Goal: Communication & Community: Answer question/provide support

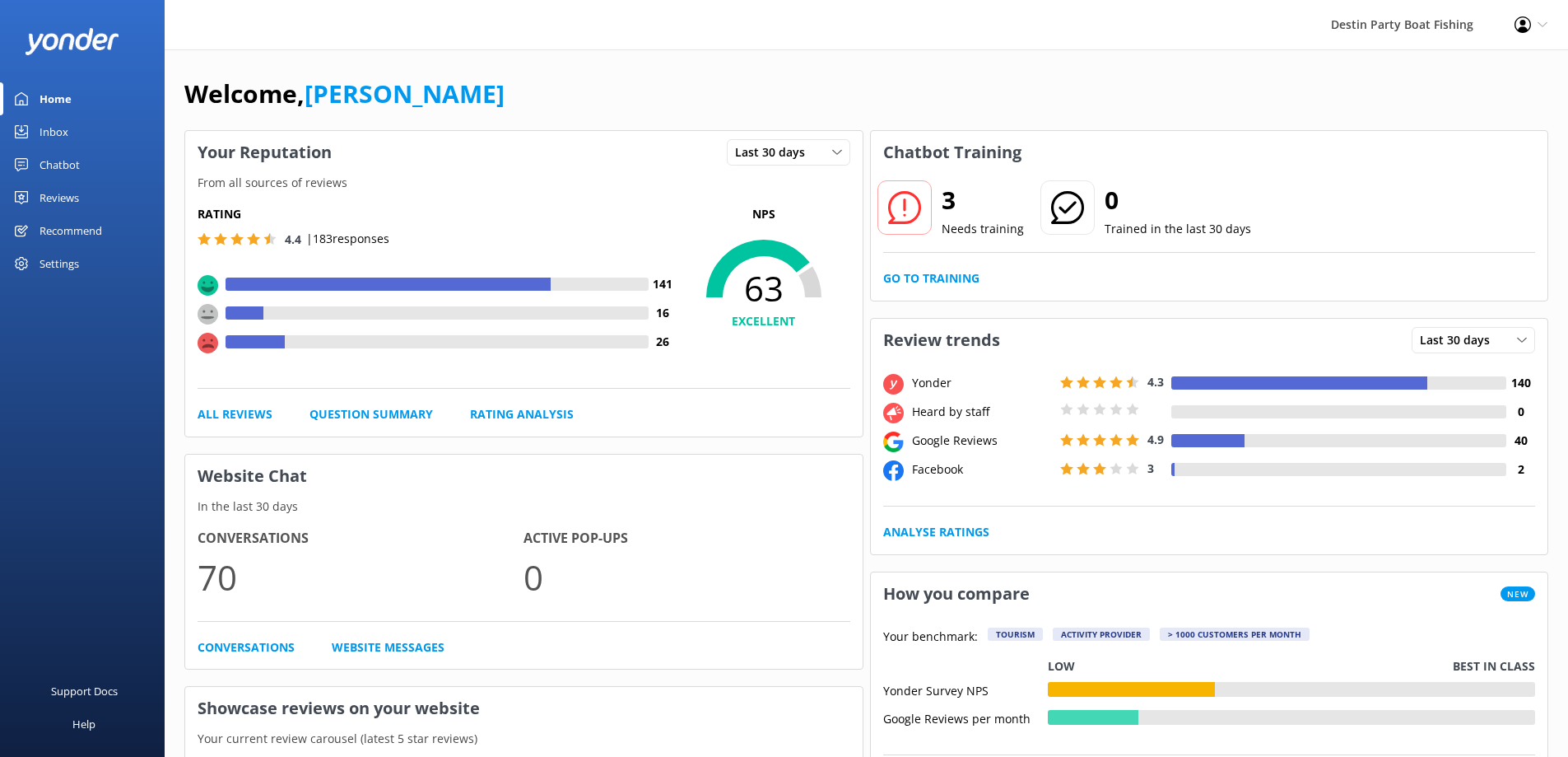
click at [63, 195] on div "Reviews" at bounding box center [59, 198] width 40 height 33
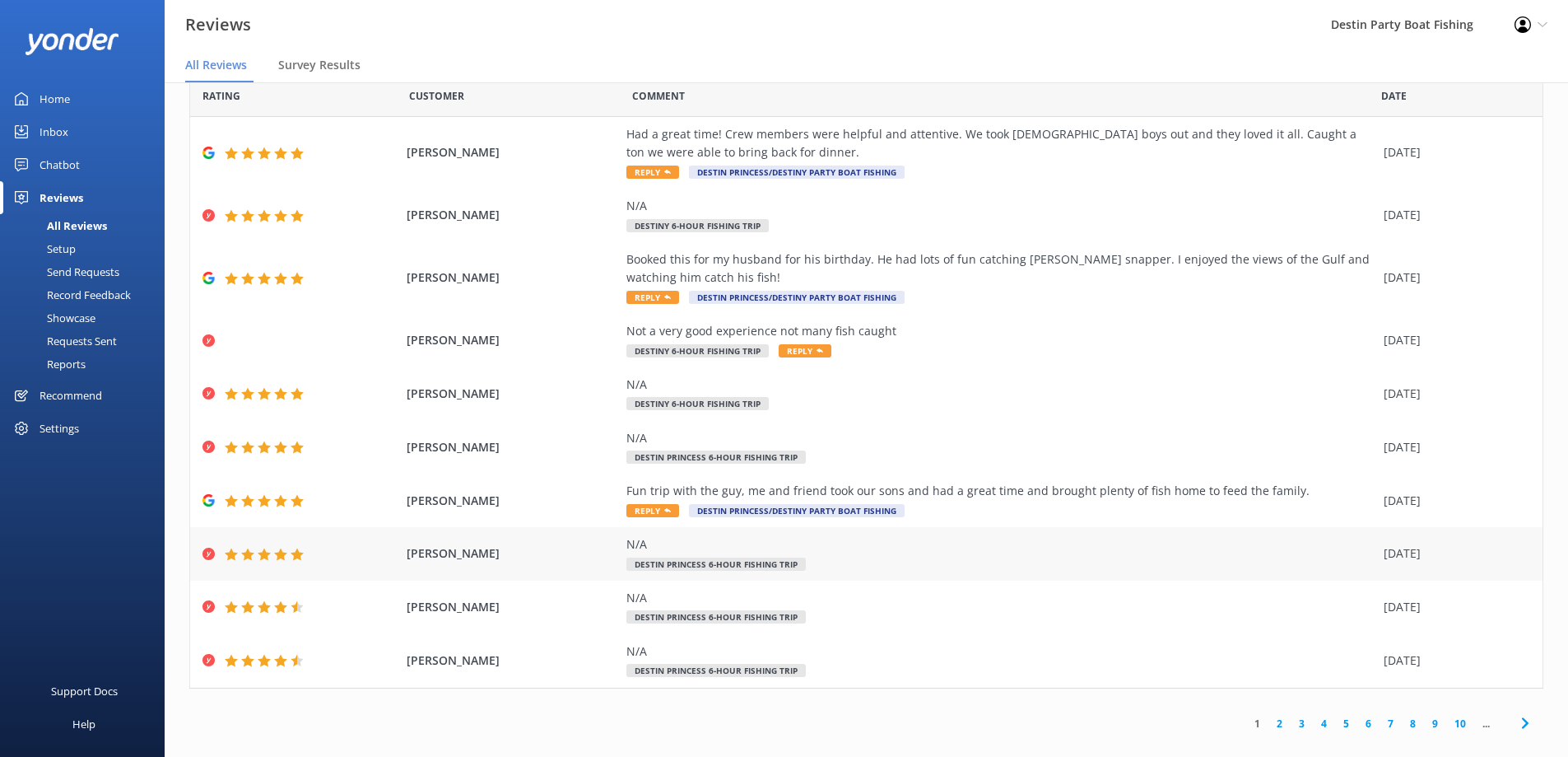
scroll to position [51, 0]
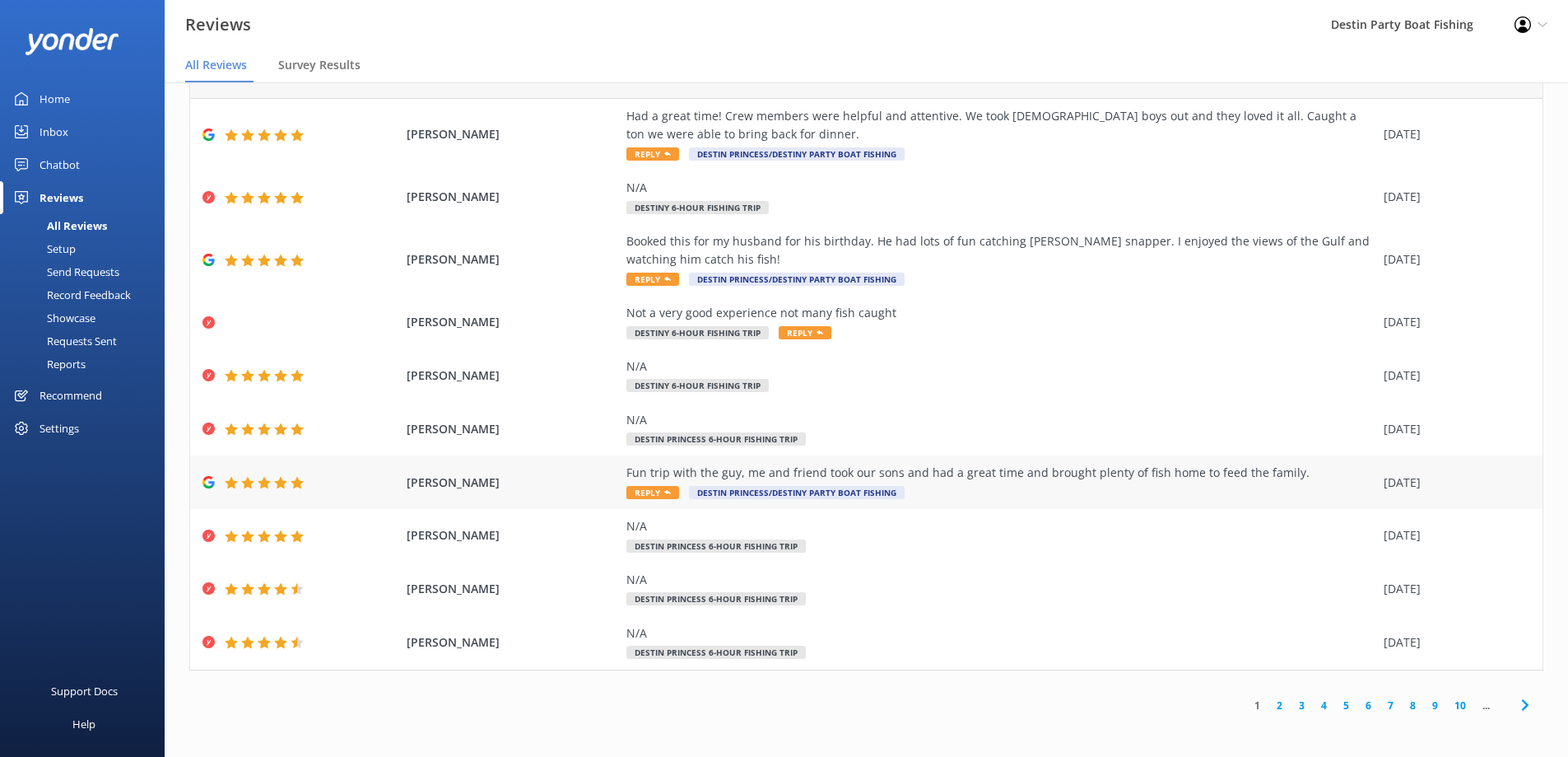
click at [652, 493] on span "Reply" at bounding box center [653, 493] width 53 height 13
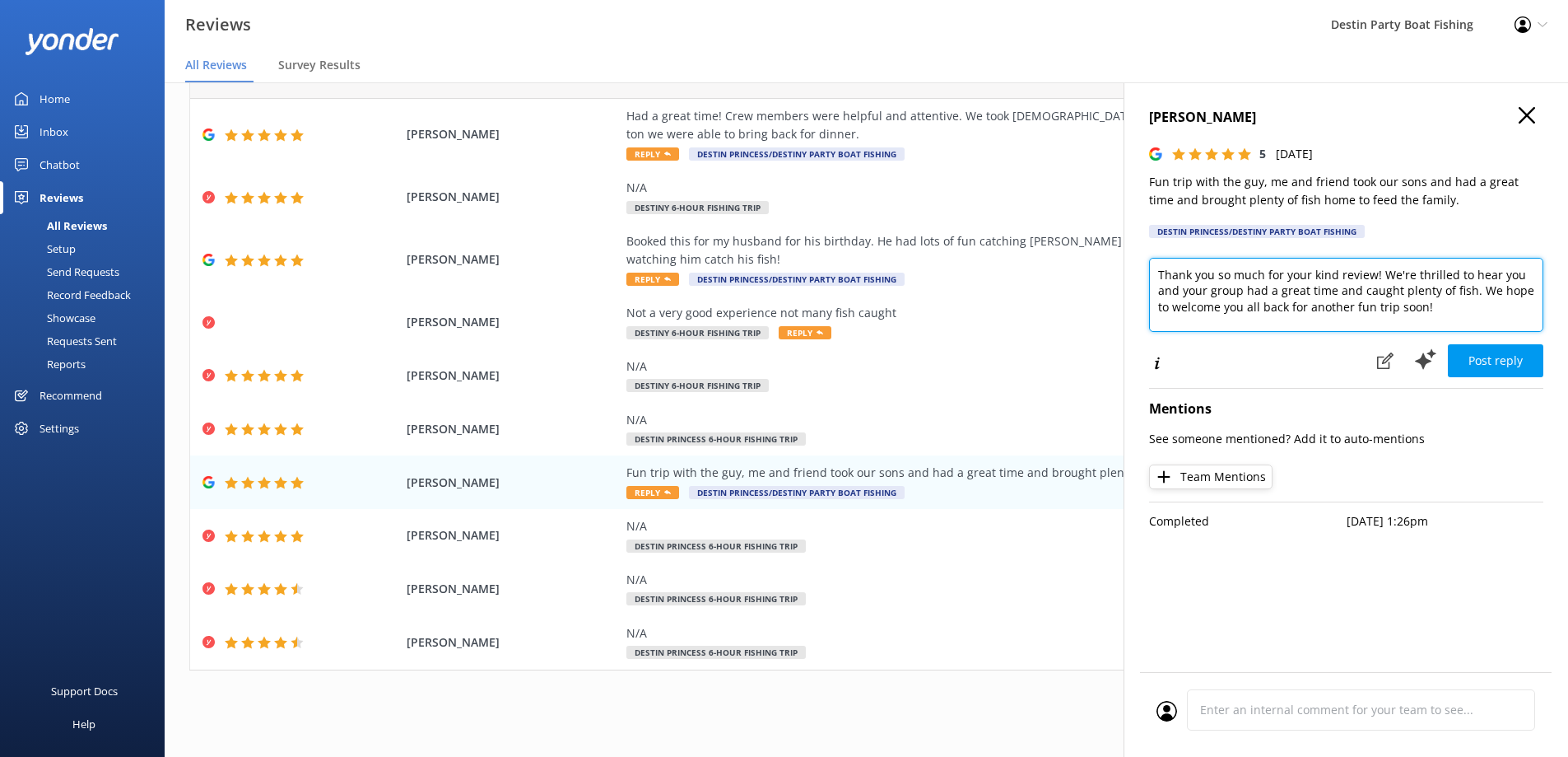
click at [1154, 273] on textarea "Thank you so much for your kind review! We're thrilled to hear you and your gro…" at bounding box center [1345, 295] width 394 height 74
click at [1370, 279] on textarea "[PERSON_NAME], Thank you so much for your kind review! We're thrilled to hear y…" at bounding box center [1345, 295] width 394 height 74
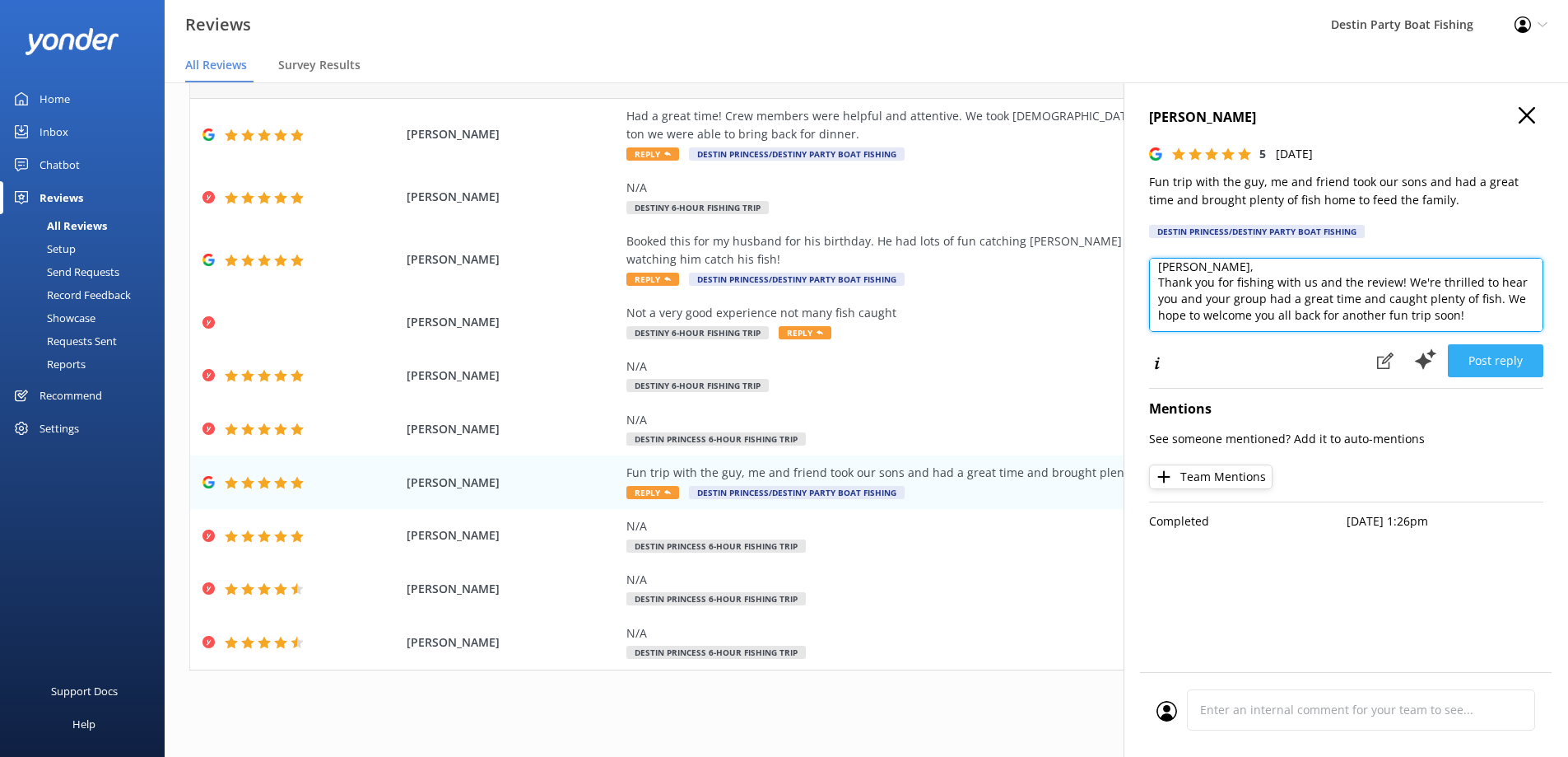
type textarea "[PERSON_NAME], Thank you for fishing with us and the review! We're thrilled to …"
click at [1488, 367] on button "Post reply" at bounding box center [1495, 361] width 96 height 33
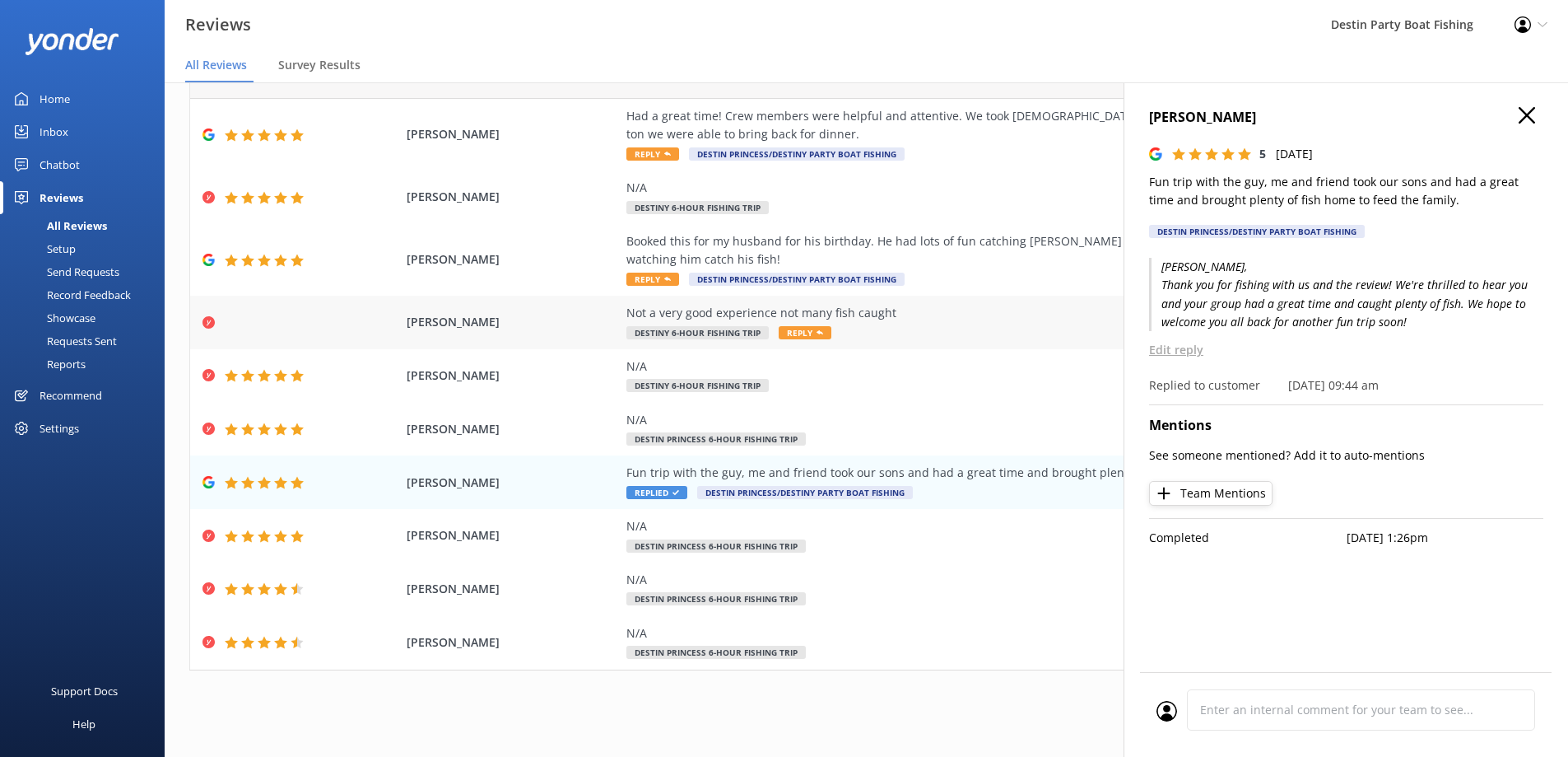
click at [799, 334] on span "Reply" at bounding box center [805, 333] width 53 height 13
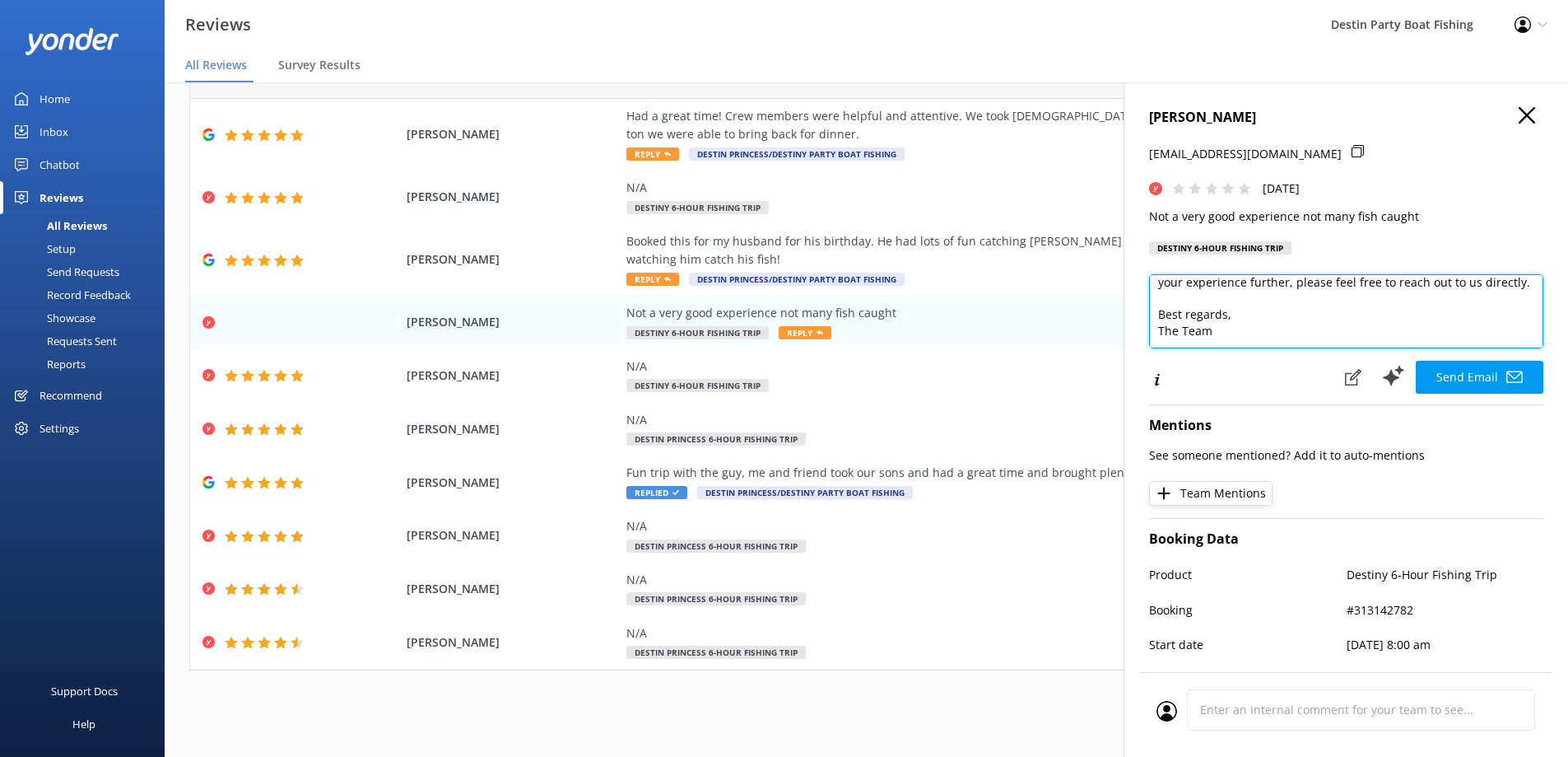
scroll to position [89, 0]
drag, startPoint x: 1424, startPoint y: 338, endPoint x: 1455, endPoint y: 298, distance: 50.6
click at [1455, 298] on textarea "Hi [PERSON_NAME], Thank you for sharing your feedback. We're sorry to hear your…" at bounding box center [1345, 312] width 394 height 74
type textarea "Hi [PERSON_NAME], Thank you for sharing your feedback. We're sorry to hear your…"
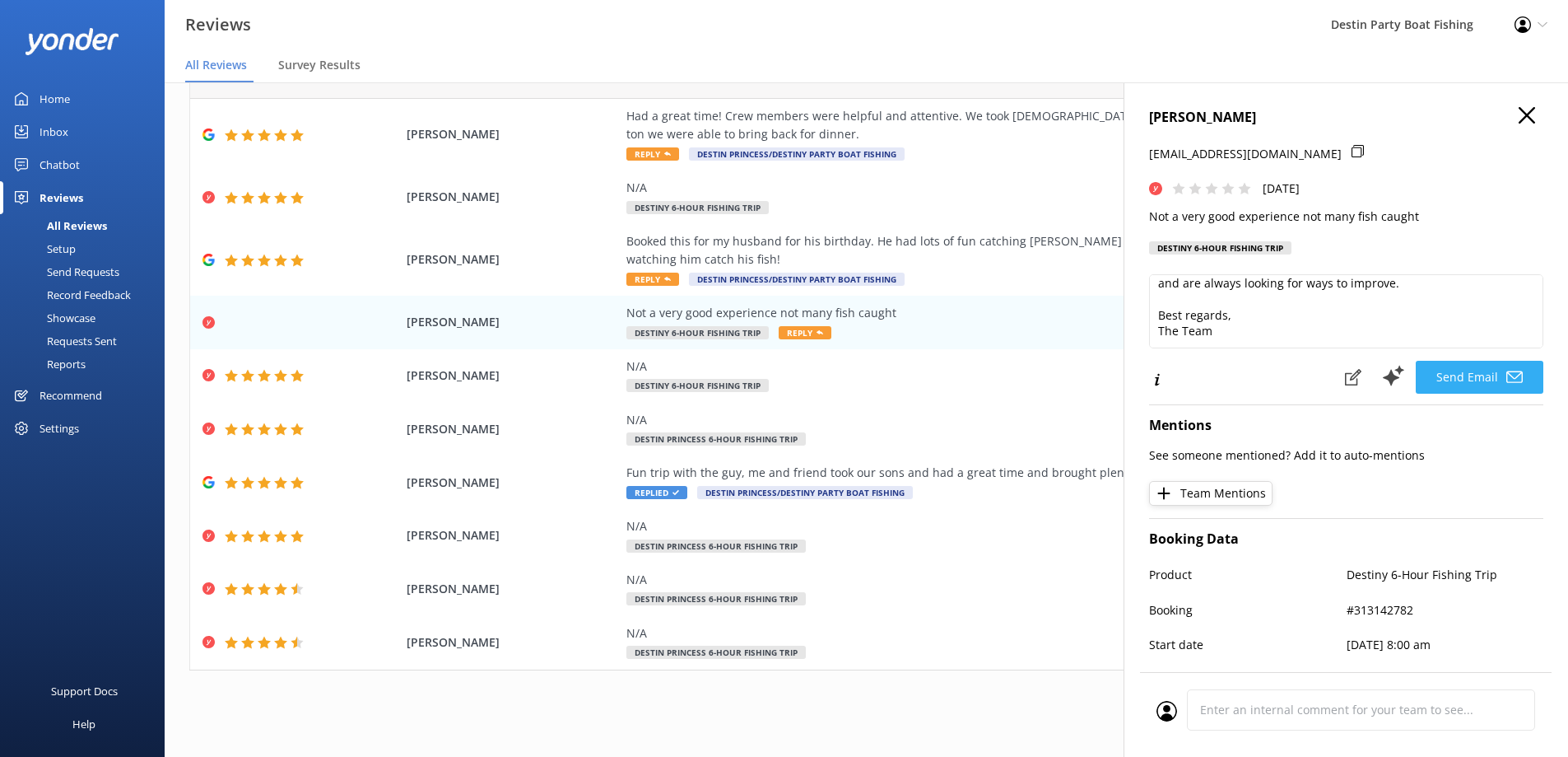
click at [1433, 370] on button "Send Email" at bounding box center [1480, 378] width 128 height 33
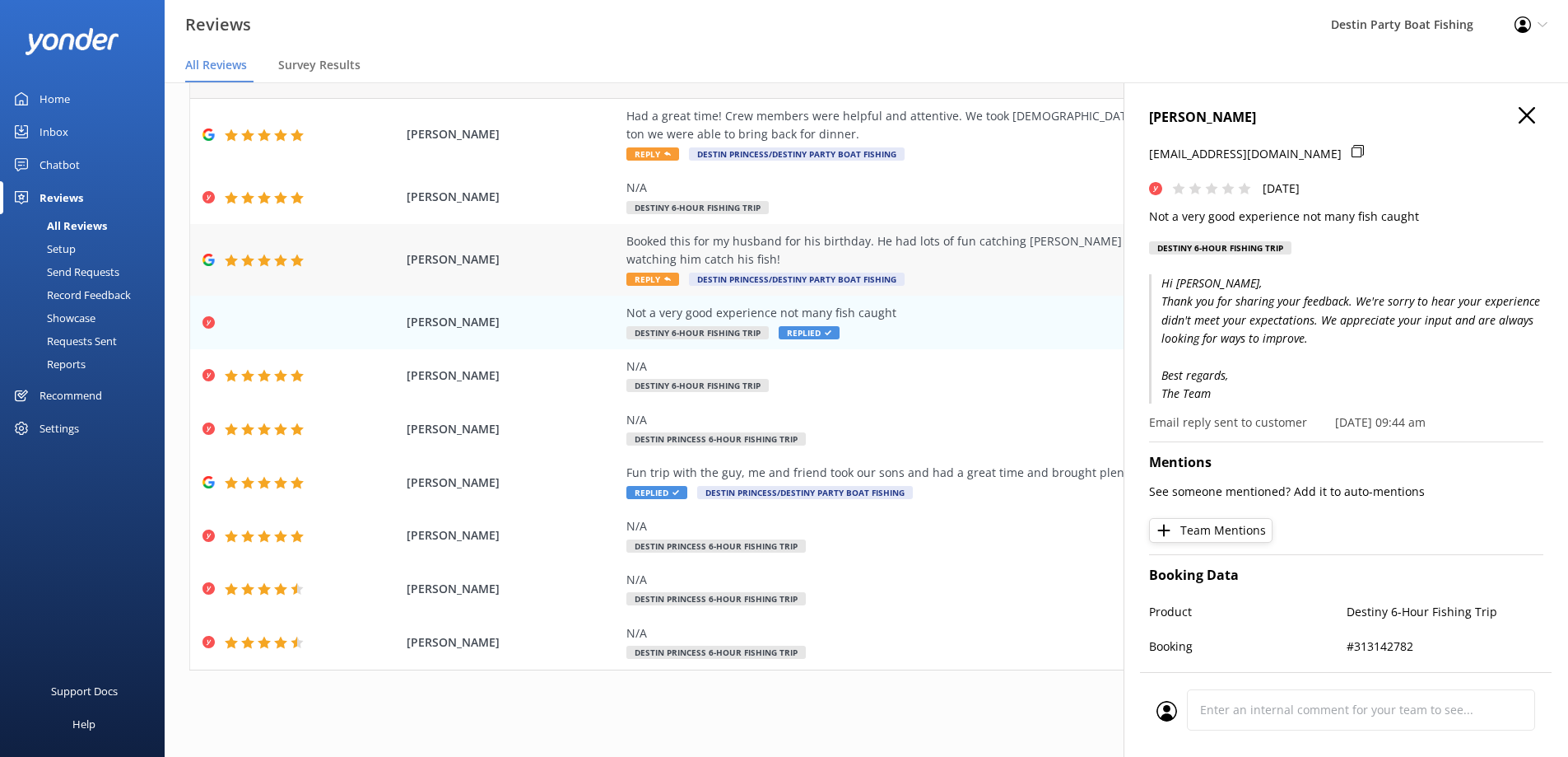
click at [642, 276] on span "Reply" at bounding box center [653, 279] width 53 height 13
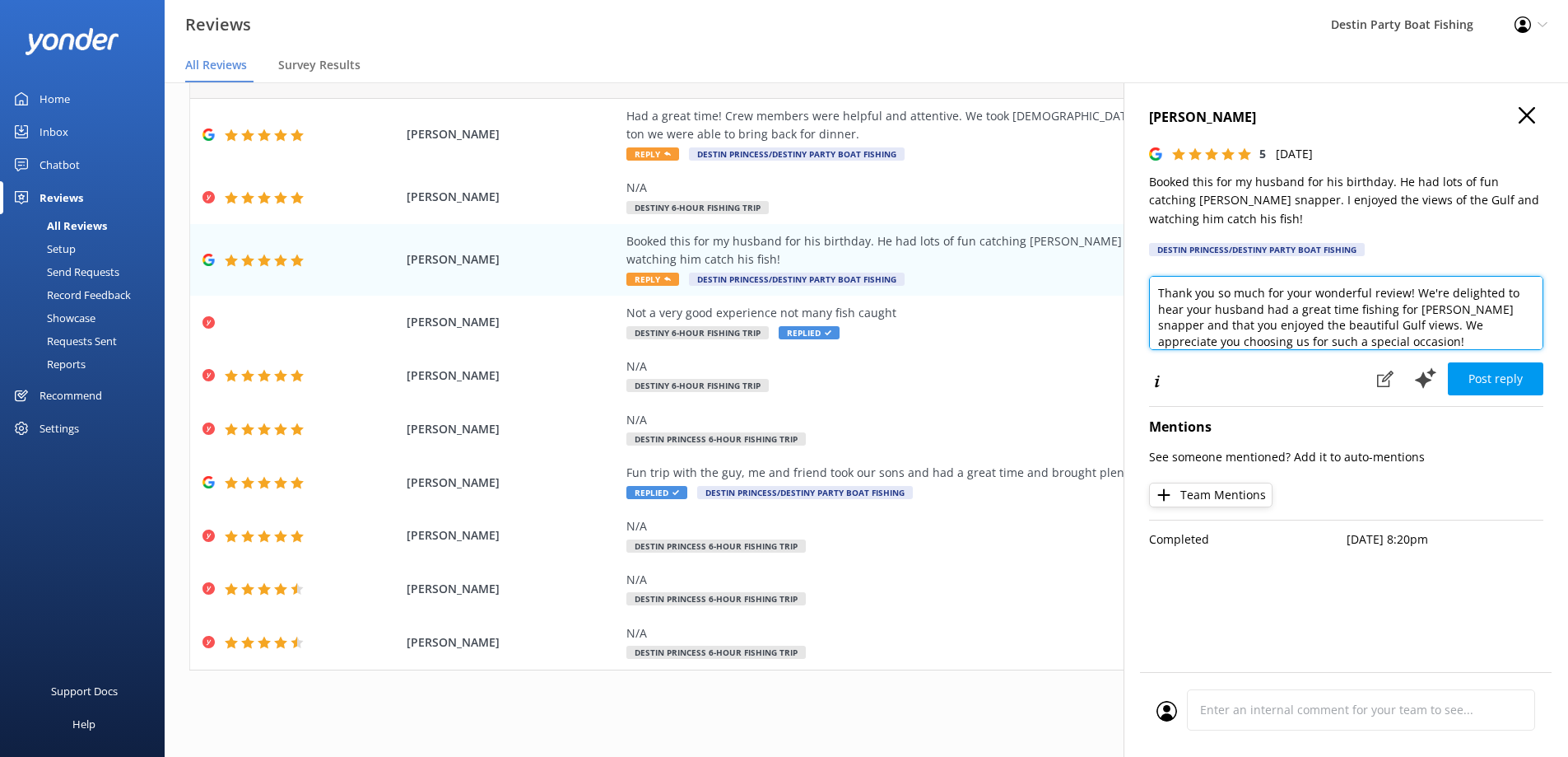
click at [1154, 292] on textarea "Thank you so much for your wonderful review! We're delighted to hear your husba…" at bounding box center [1345, 313] width 394 height 74
type textarea "[PERSON_NAME], Thank you so much for your wonderful review! We're delighted to …"
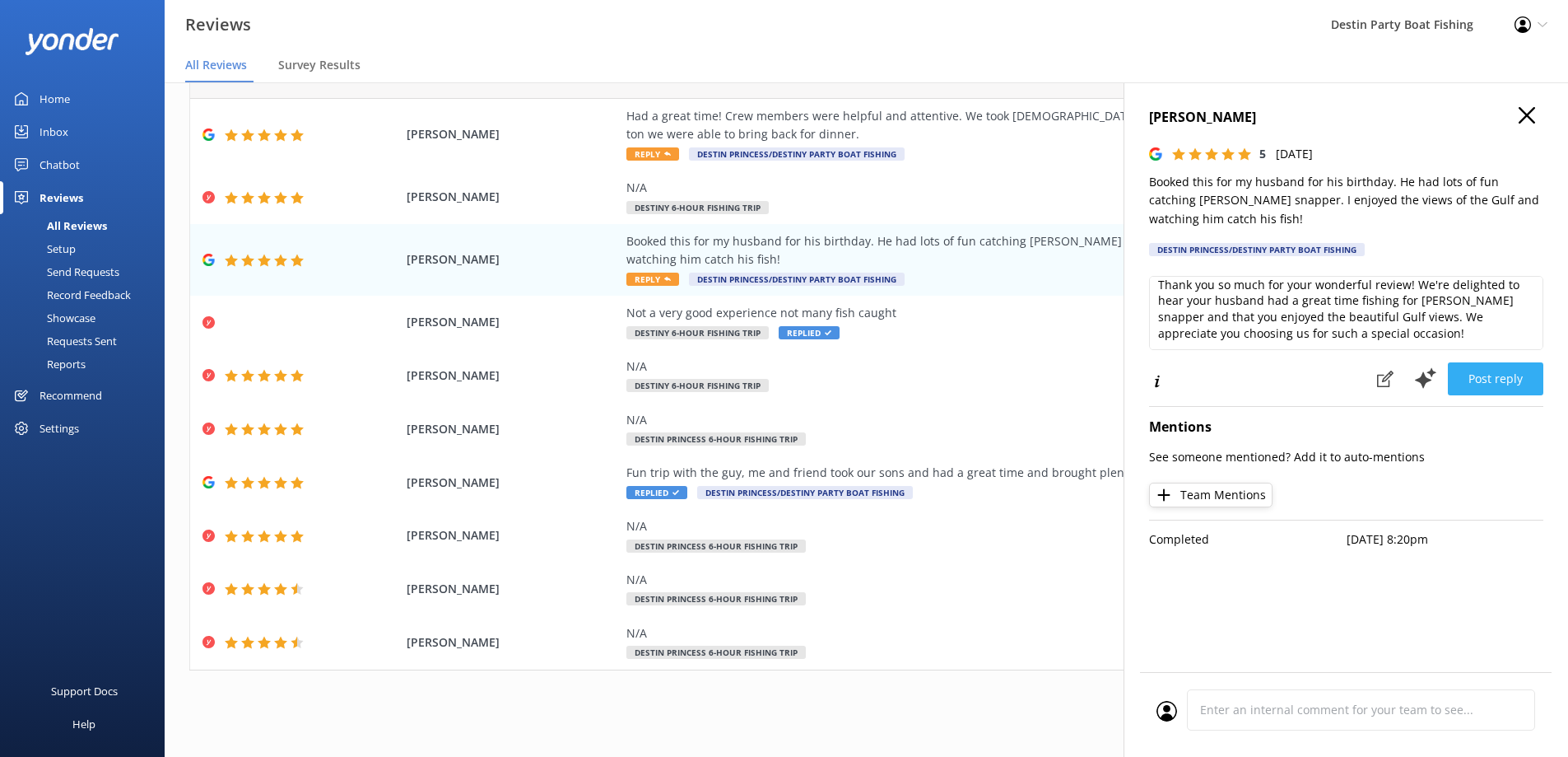
click at [1502, 379] on button "Post reply" at bounding box center [1495, 379] width 96 height 33
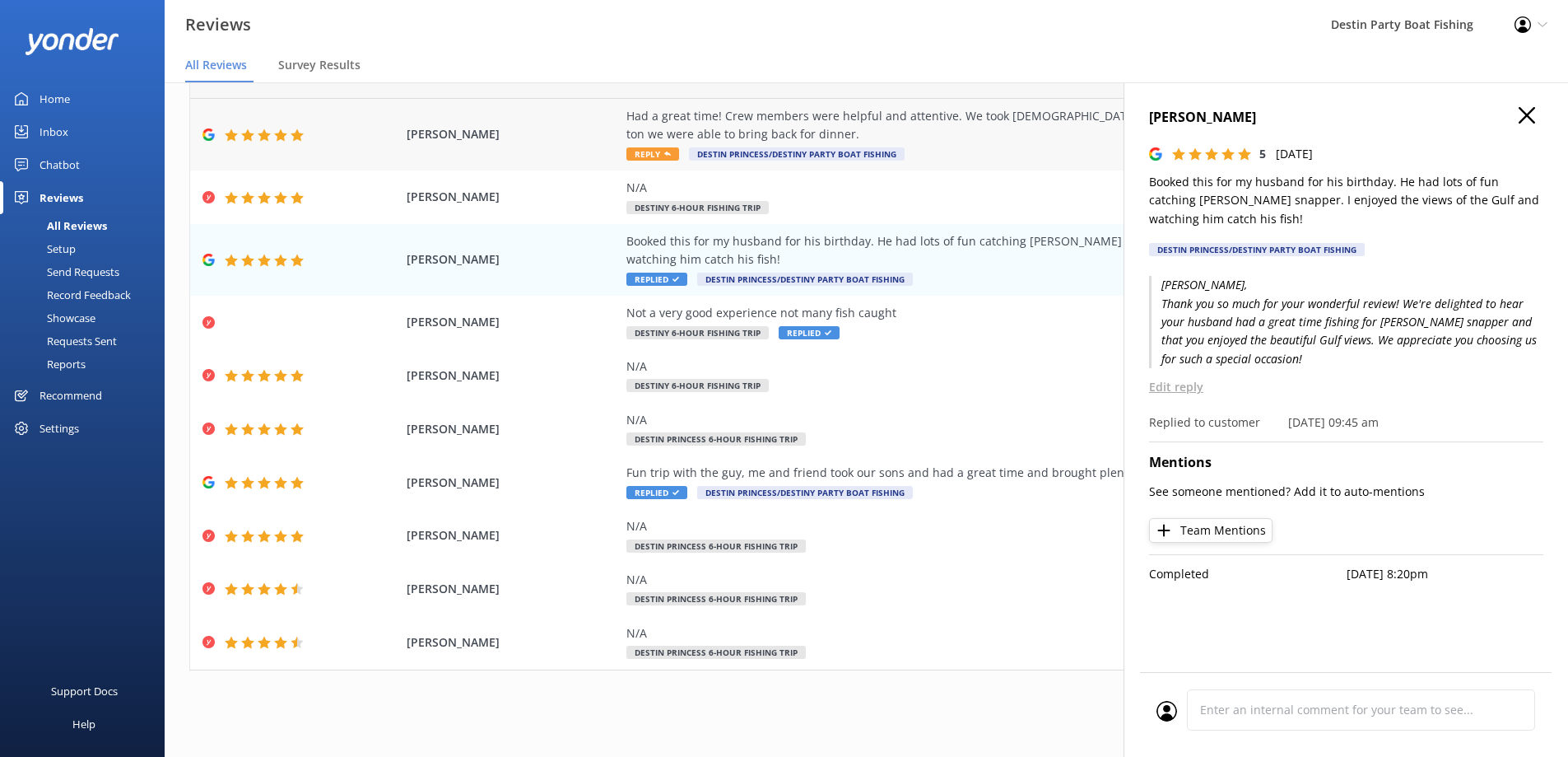
click at [649, 143] on div "Had a great time! Crew members were helpful and attentive. We took [DEMOGRAPHIC…" at bounding box center [1001, 125] width 749 height 37
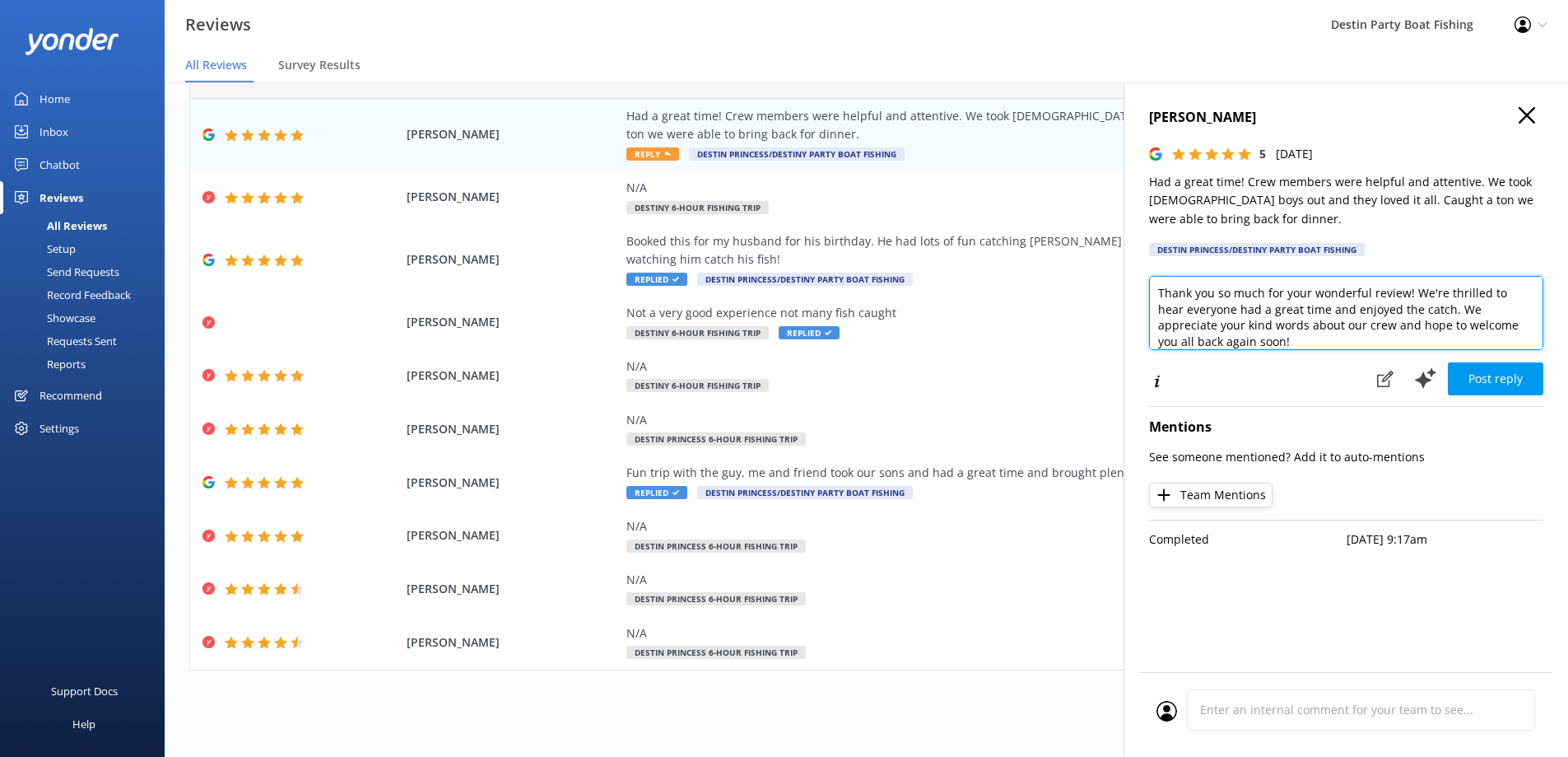
click at [1155, 293] on textarea "Thank you so much for your wonderful review! We're thrilled to hear everyone ha…" at bounding box center [1345, 313] width 394 height 74
type textarea "[PERSON_NAME], Thank you for fishing with us and your wonderful review! We're t…"
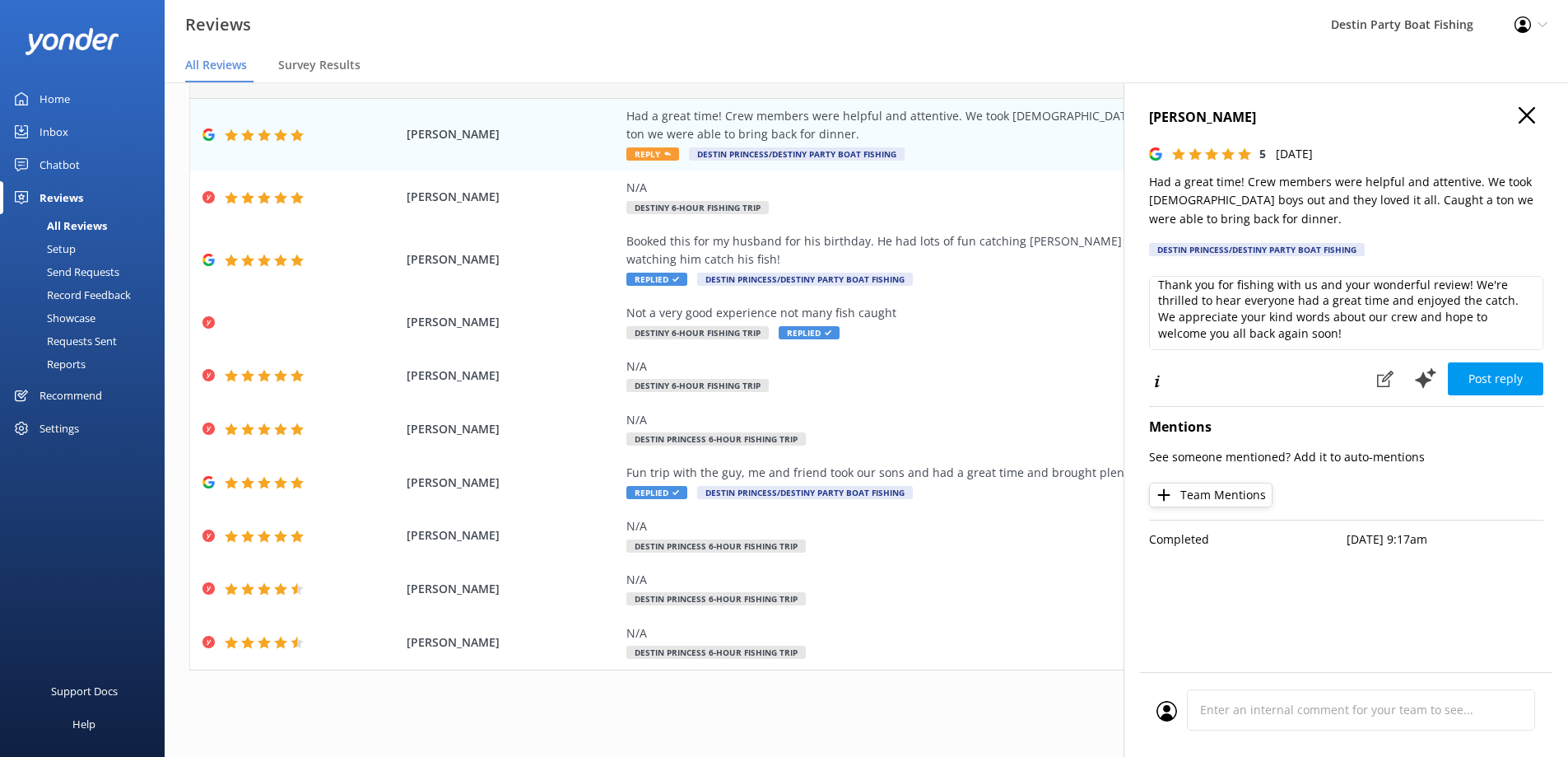
click at [1536, 388] on button "Post reply" at bounding box center [1495, 379] width 96 height 33
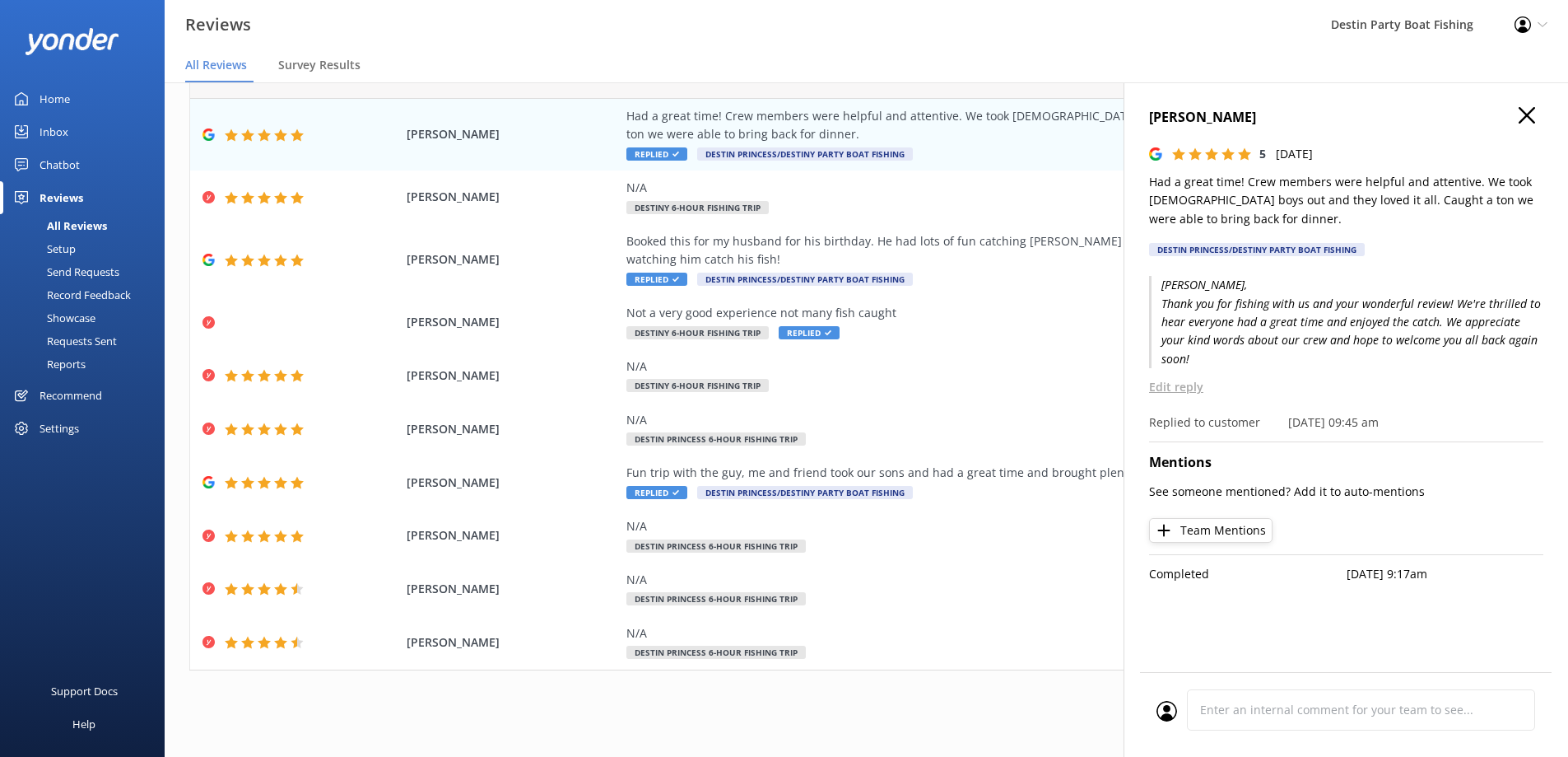
click at [1523, 113] on use "button" at bounding box center [1527, 115] width 17 height 17
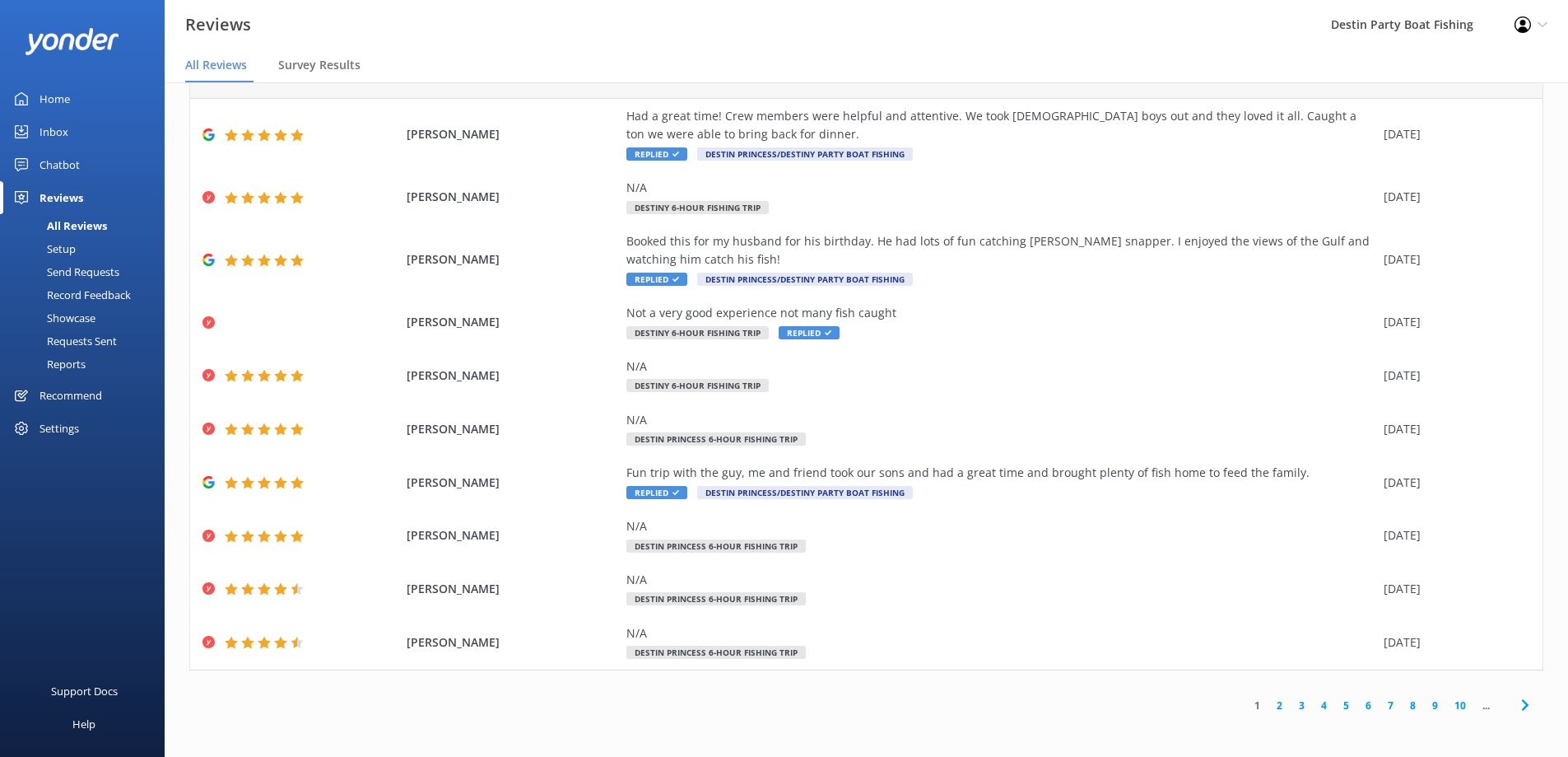
click at [1268, 699] on link "2" at bounding box center [1280, 705] width 22 height 16
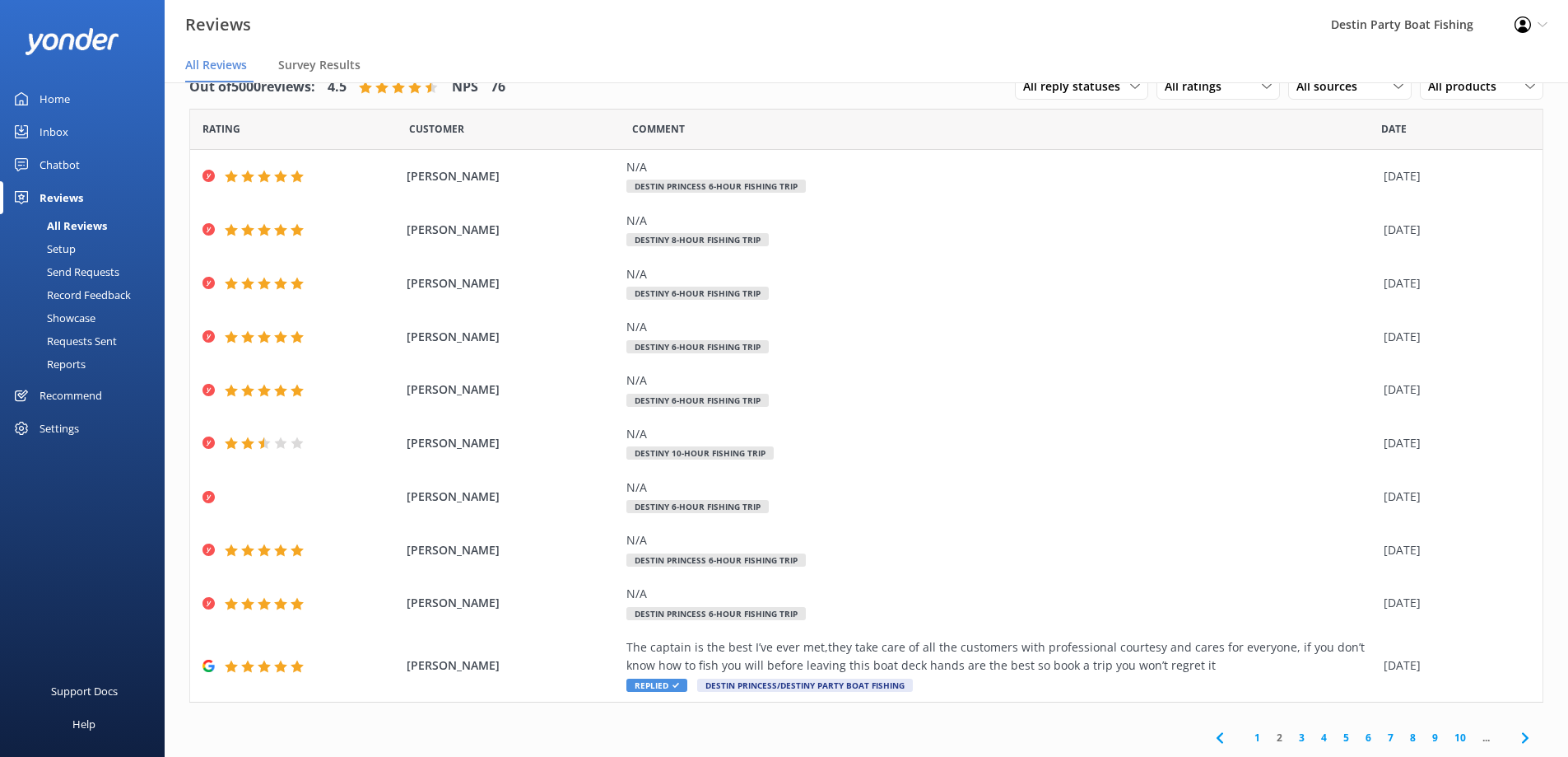
click at [61, 98] on div "Home" at bounding box center [55, 99] width 31 height 33
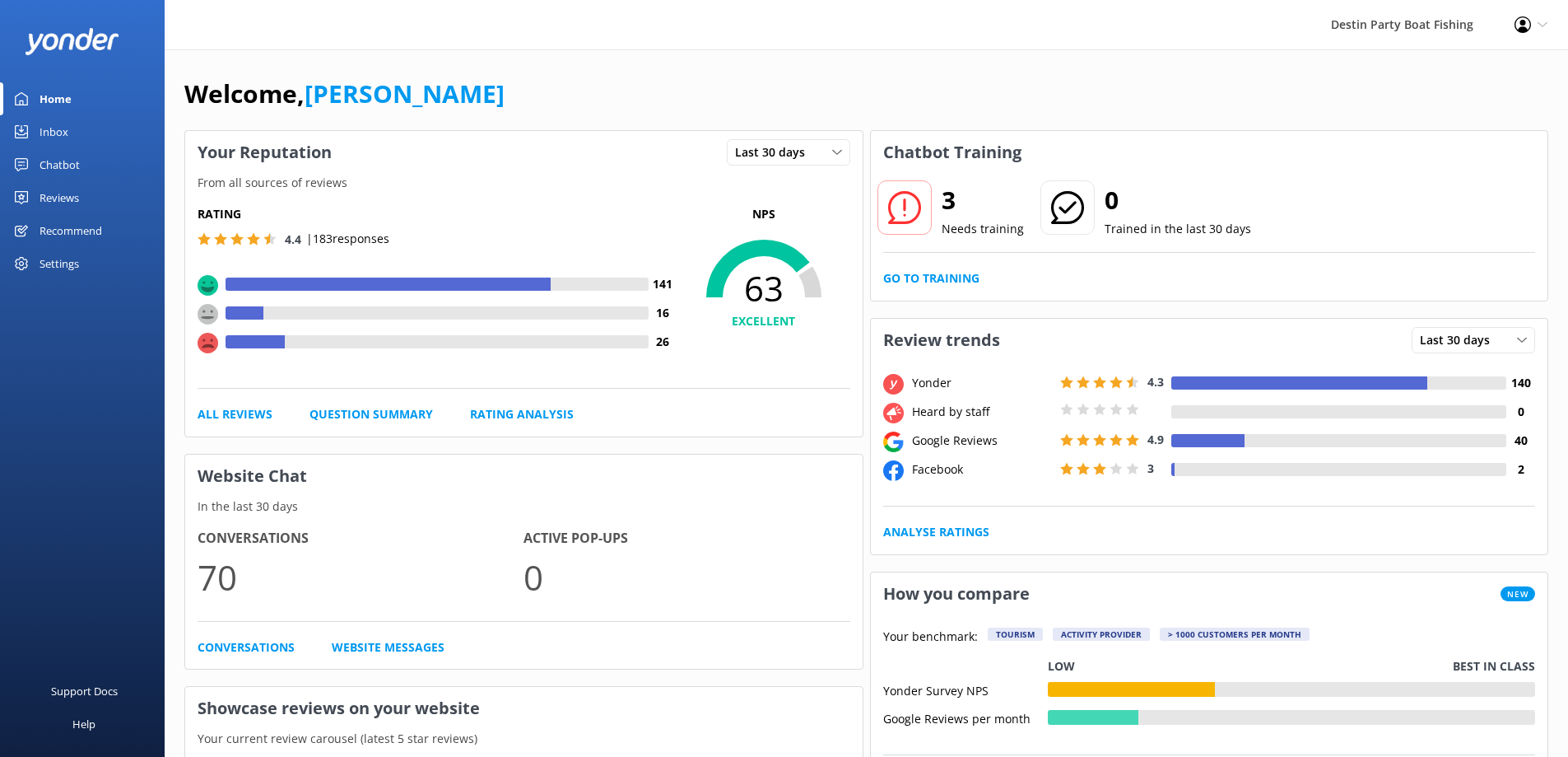
click at [70, 206] on div "Reviews" at bounding box center [59, 198] width 40 height 33
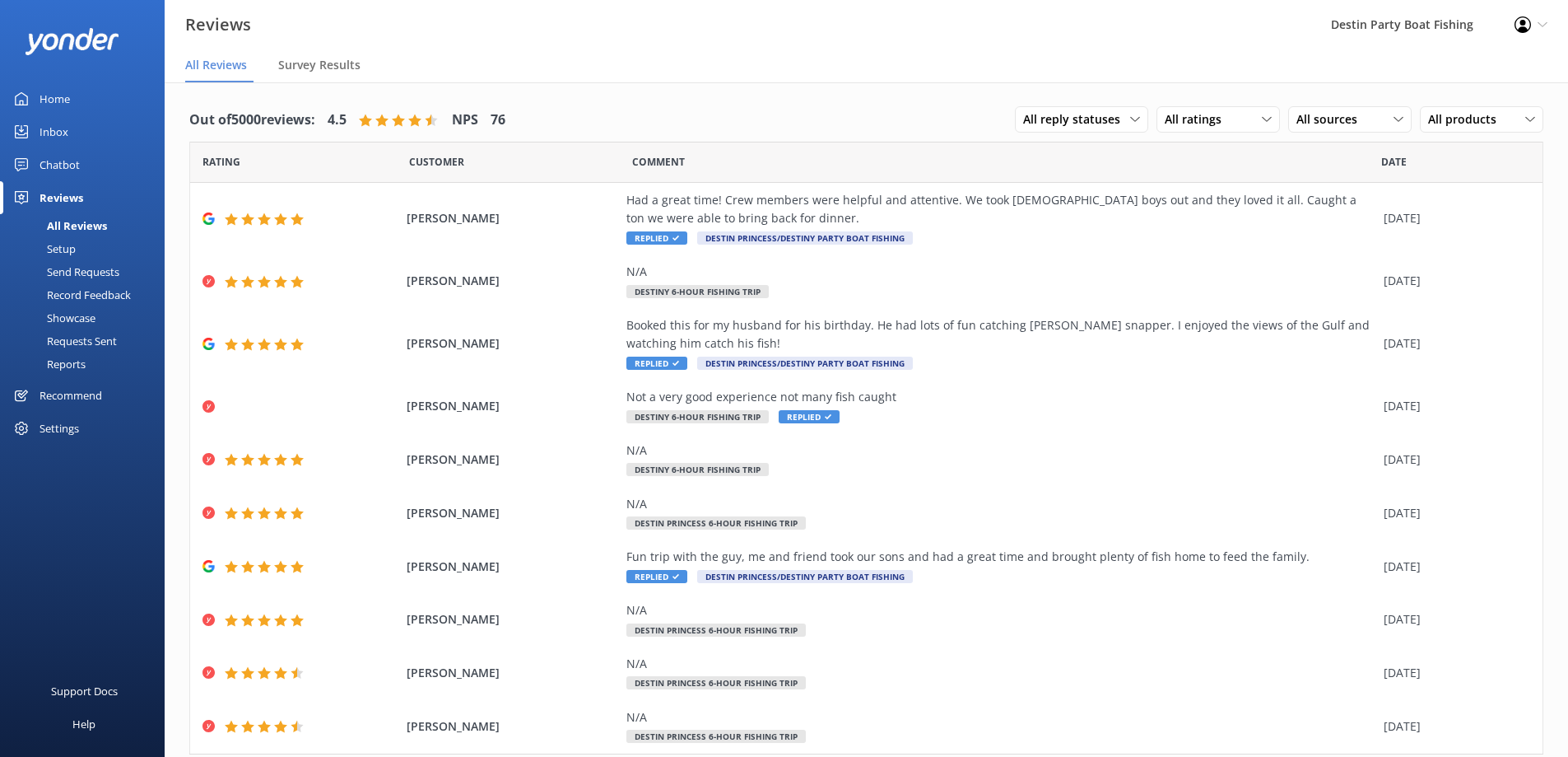
click at [52, 138] on div "Inbox" at bounding box center [54, 132] width 29 height 33
